Goal: Browse casually: Explore the website without a specific task or goal

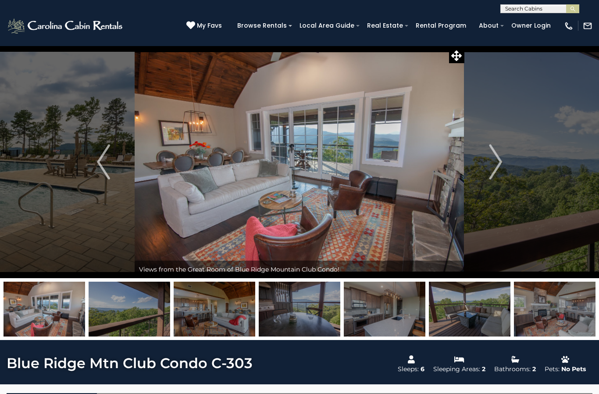
click at [349, 165] on img at bounding box center [299, 162] width 329 height 232
click at [459, 57] on icon at bounding box center [456, 55] width 11 height 11
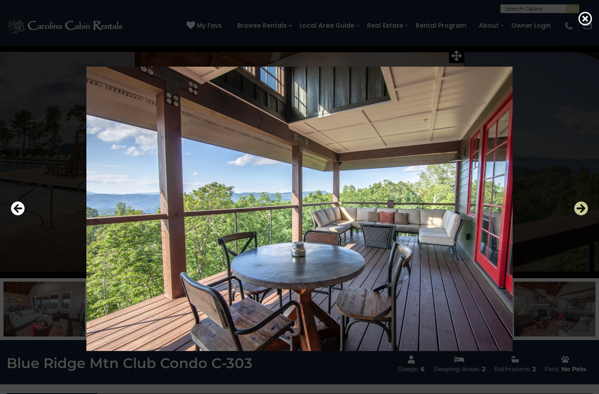
click at [580, 215] on icon "Next" at bounding box center [581, 208] width 14 height 14
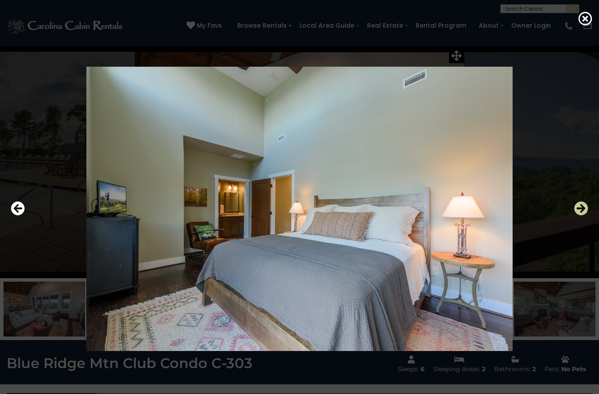
click at [581, 215] on icon "Next" at bounding box center [581, 208] width 14 height 14
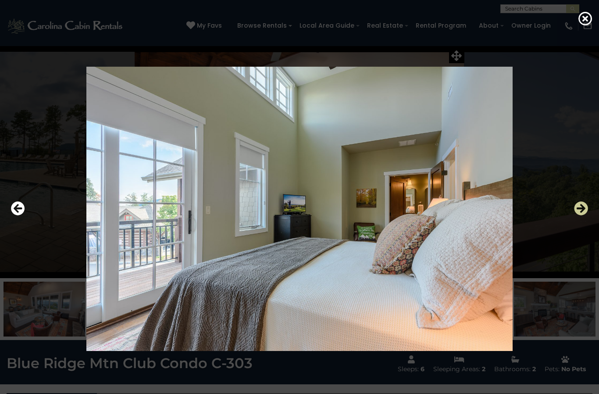
click at [583, 215] on icon "Next" at bounding box center [581, 208] width 14 height 14
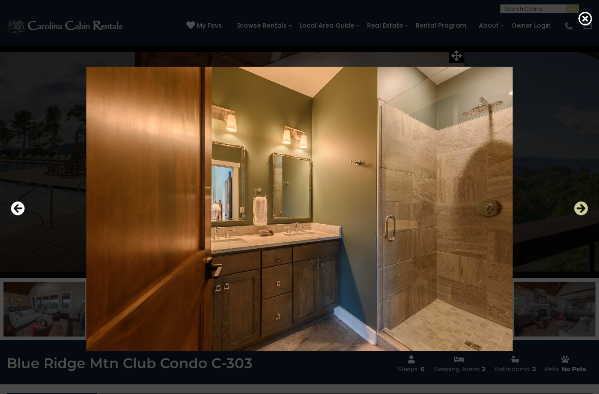
click at [582, 215] on icon "Next" at bounding box center [581, 208] width 14 height 14
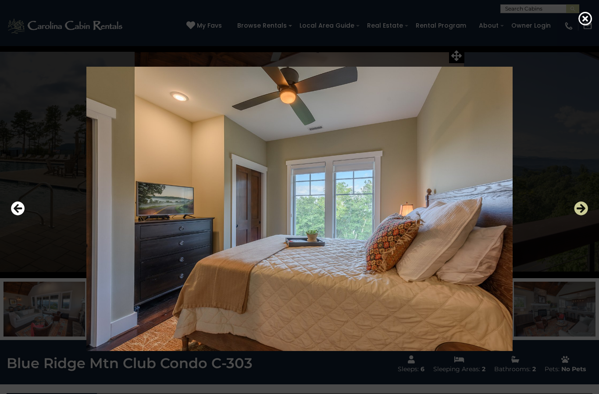
click at [584, 215] on icon "Next" at bounding box center [581, 208] width 14 height 14
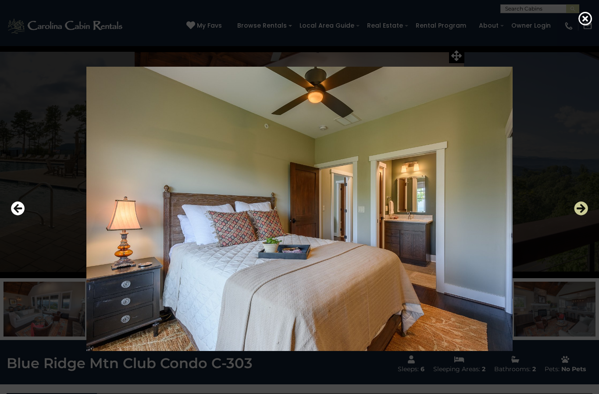
click at [586, 215] on icon "Next" at bounding box center [581, 208] width 14 height 14
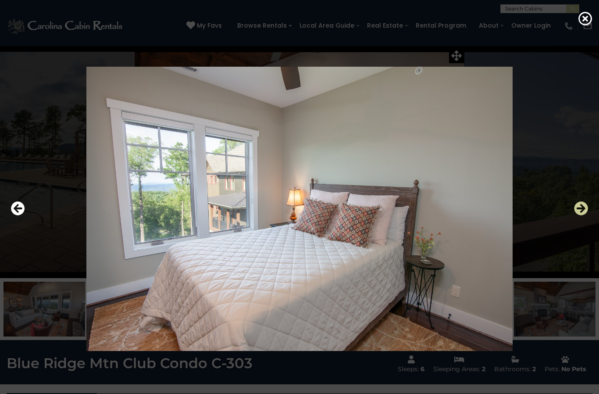
click at [587, 215] on icon "Next" at bounding box center [581, 208] width 14 height 14
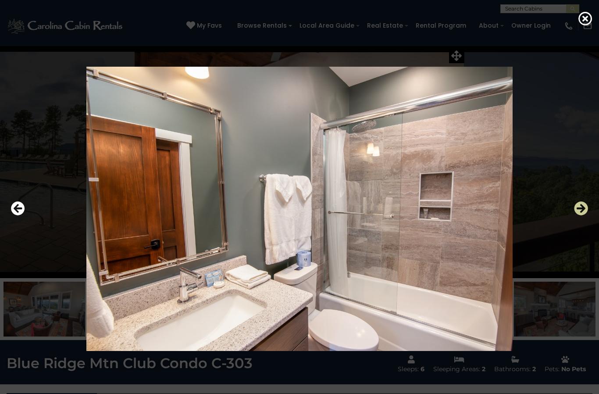
click at [580, 215] on icon "Next" at bounding box center [581, 208] width 14 height 14
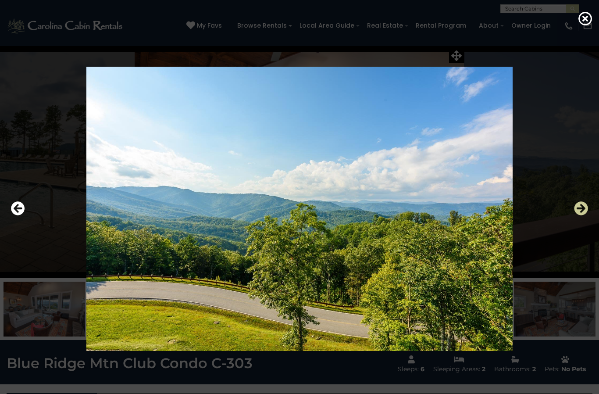
click at [585, 215] on icon "Next" at bounding box center [581, 208] width 14 height 14
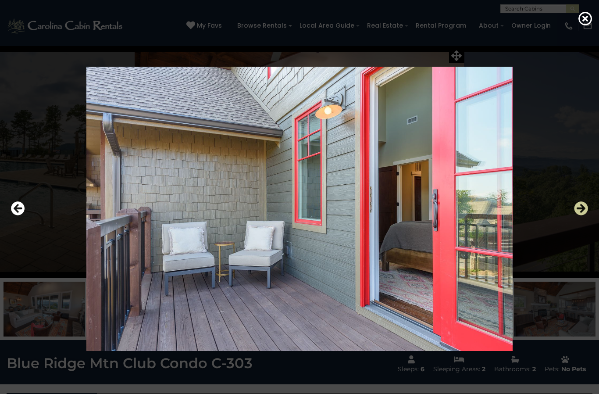
click at [581, 215] on icon "Next" at bounding box center [581, 208] width 14 height 14
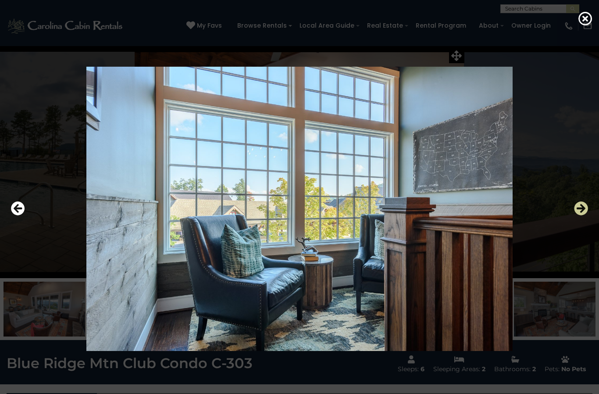
click at [584, 215] on icon "Next" at bounding box center [581, 208] width 14 height 14
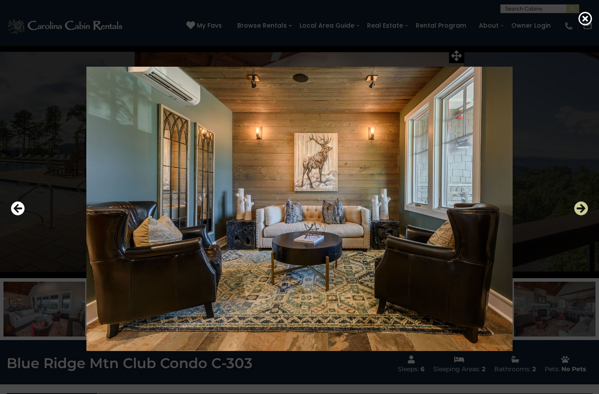
click at [582, 215] on icon "Next" at bounding box center [581, 208] width 14 height 14
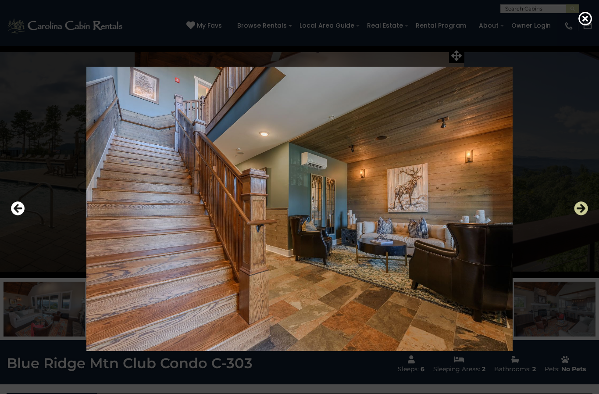
click at [583, 215] on icon "Next" at bounding box center [581, 208] width 14 height 14
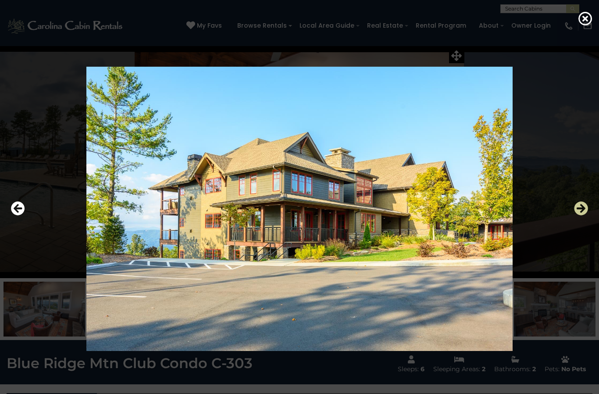
click at [580, 215] on icon "Next" at bounding box center [581, 208] width 14 height 14
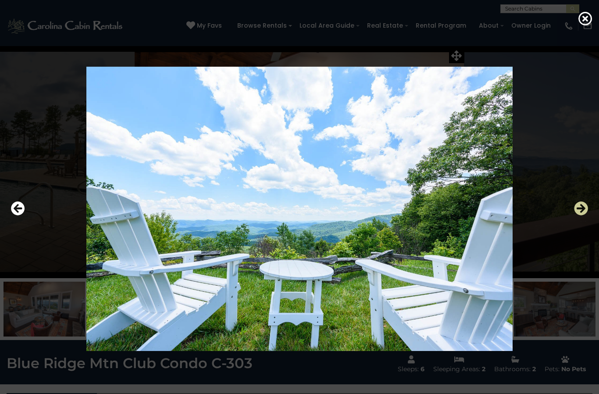
click at [581, 215] on icon "Next" at bounding box center [581, 208] width 14 height 14
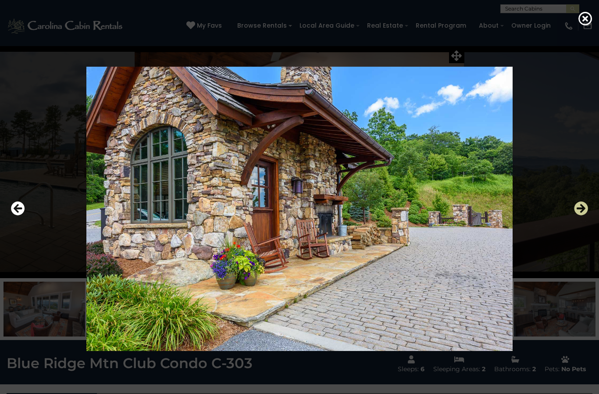
click at [579, 215] on icon "Next" at bounding box center [581, 208] width 14 height 14
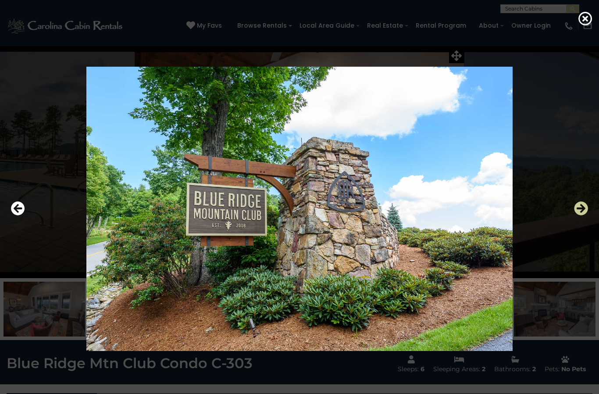
click at [579, 215] on icon "Next" at bounding box center [581, 208] width 14 height 14
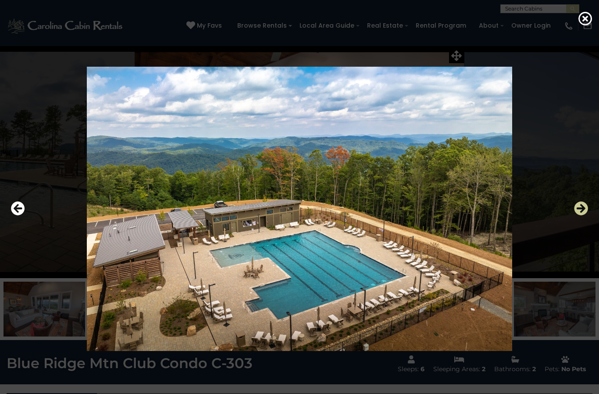
click at [581, 215] on icon "Next" at bounding box center [581, 208] width 14 height 14
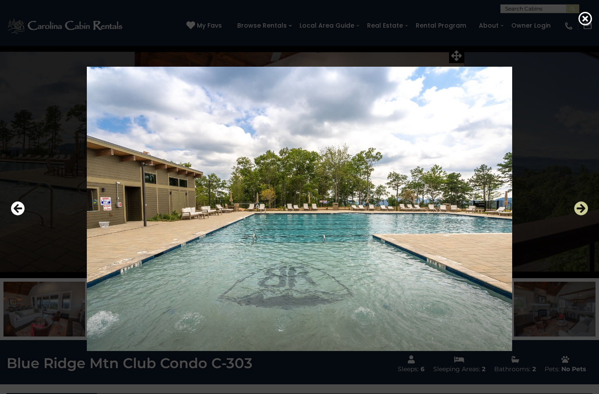
click at [581, 215] on icon "Next" at bounding box center [581, 208] width 14 height 14
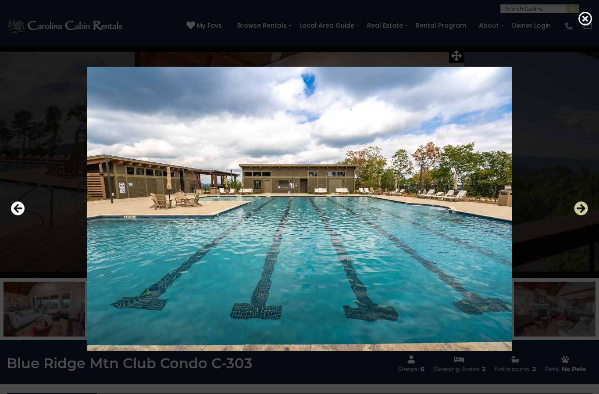
click at [583, 215] on icon "Next" at bounding box center [581, 208] width 14 height 14
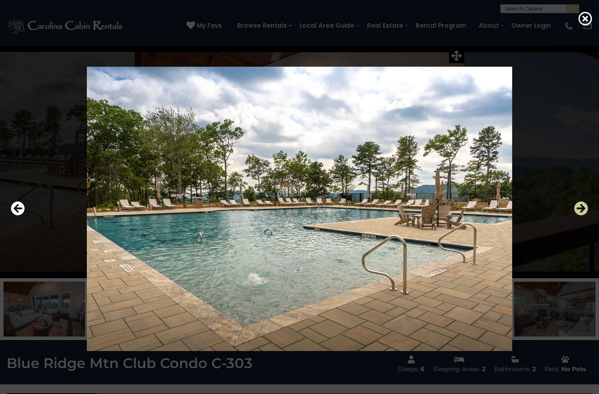
click at [583, 215] on icon "Next" at bounding box center [581, 208] width 14 height 14
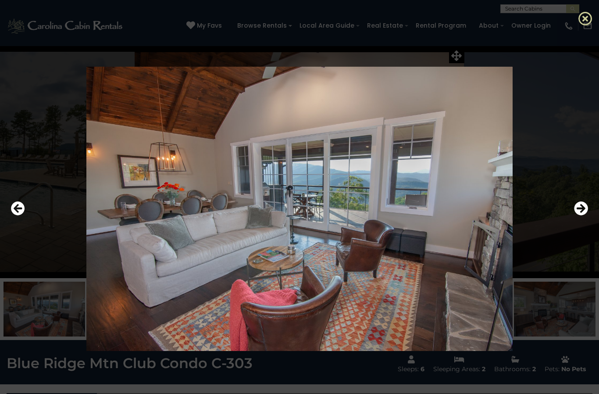
click at [589, 20] on icon at bounding box center [585, 18] width 14 height 14
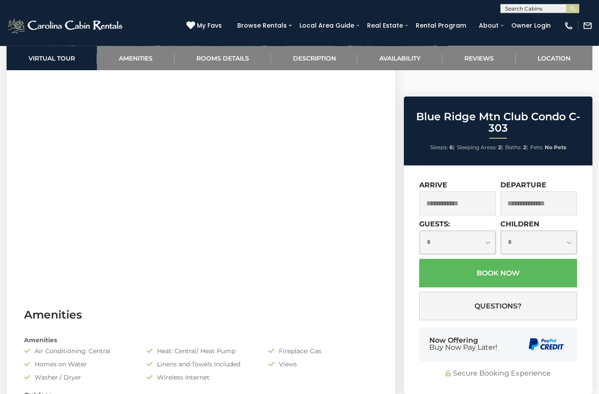
scroll to position [430, 0]
